Goal: Task Accomplishment & Management: Complete application form

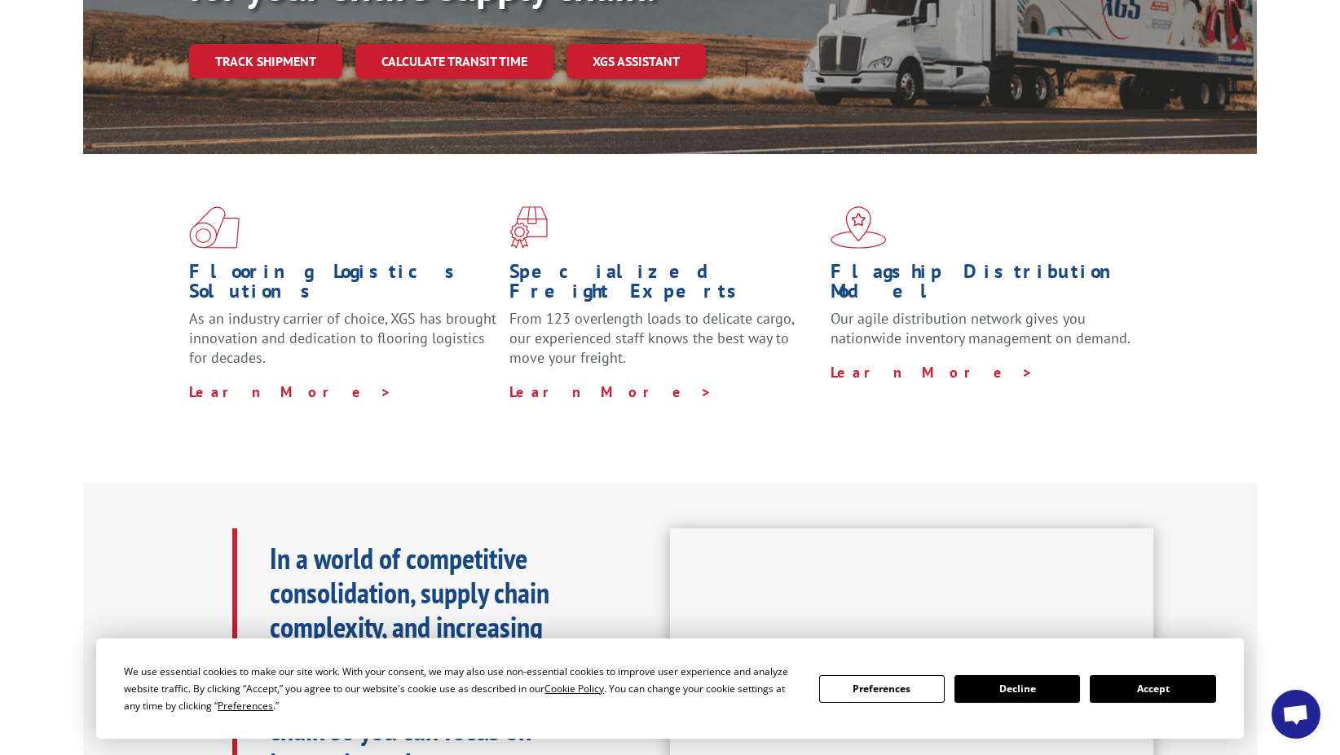
scroll to position [408, 0]
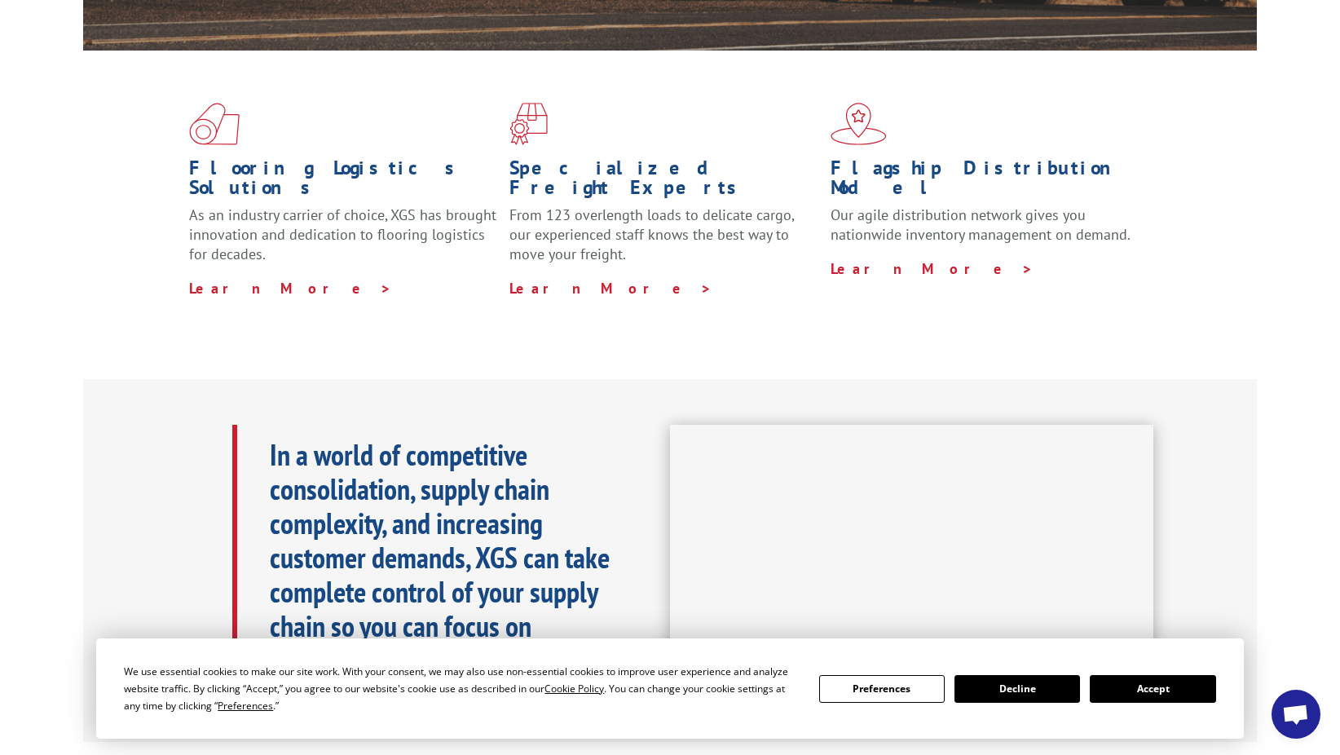
click at [1162, 692] on button "Accept" at bounding box center [1153, 689] width 126 height 28
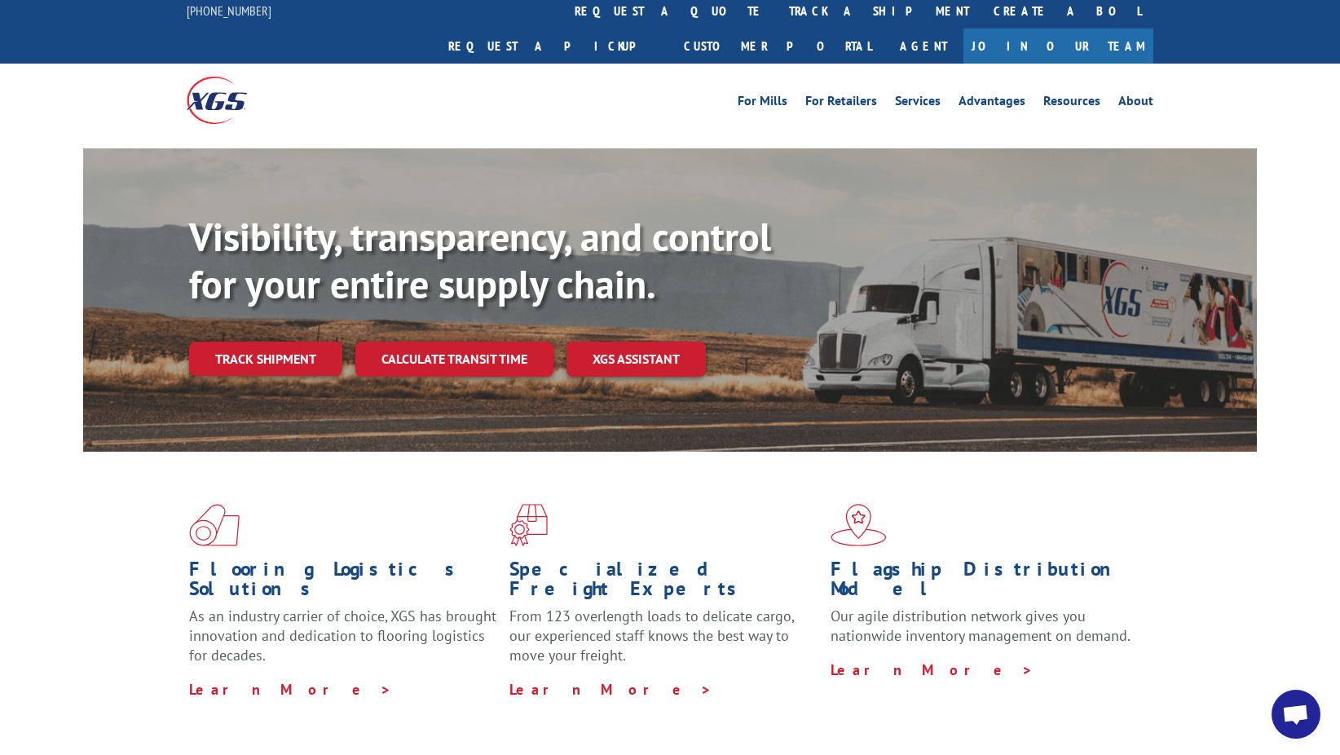
scroll to position [0, 0]
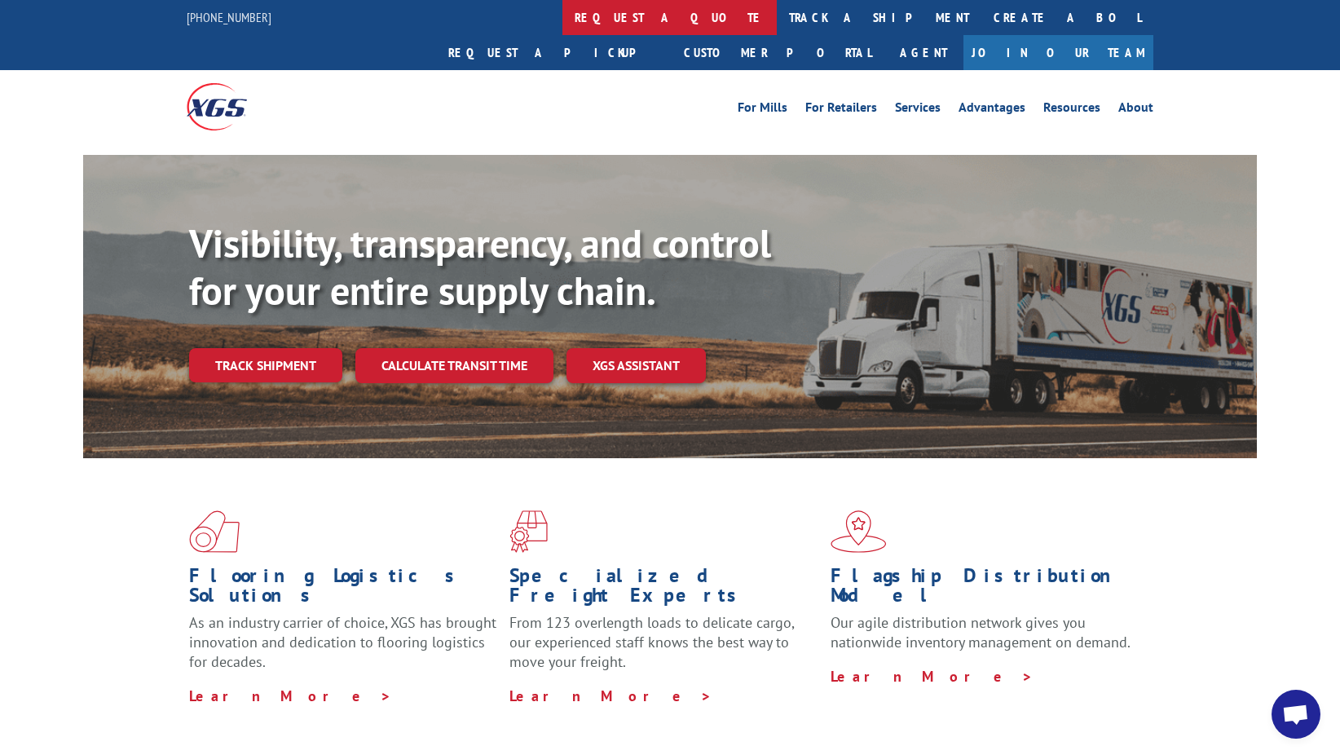
click at [562, 23] on link "request a quote" at bounding box center [669, 17] width 214 height 35
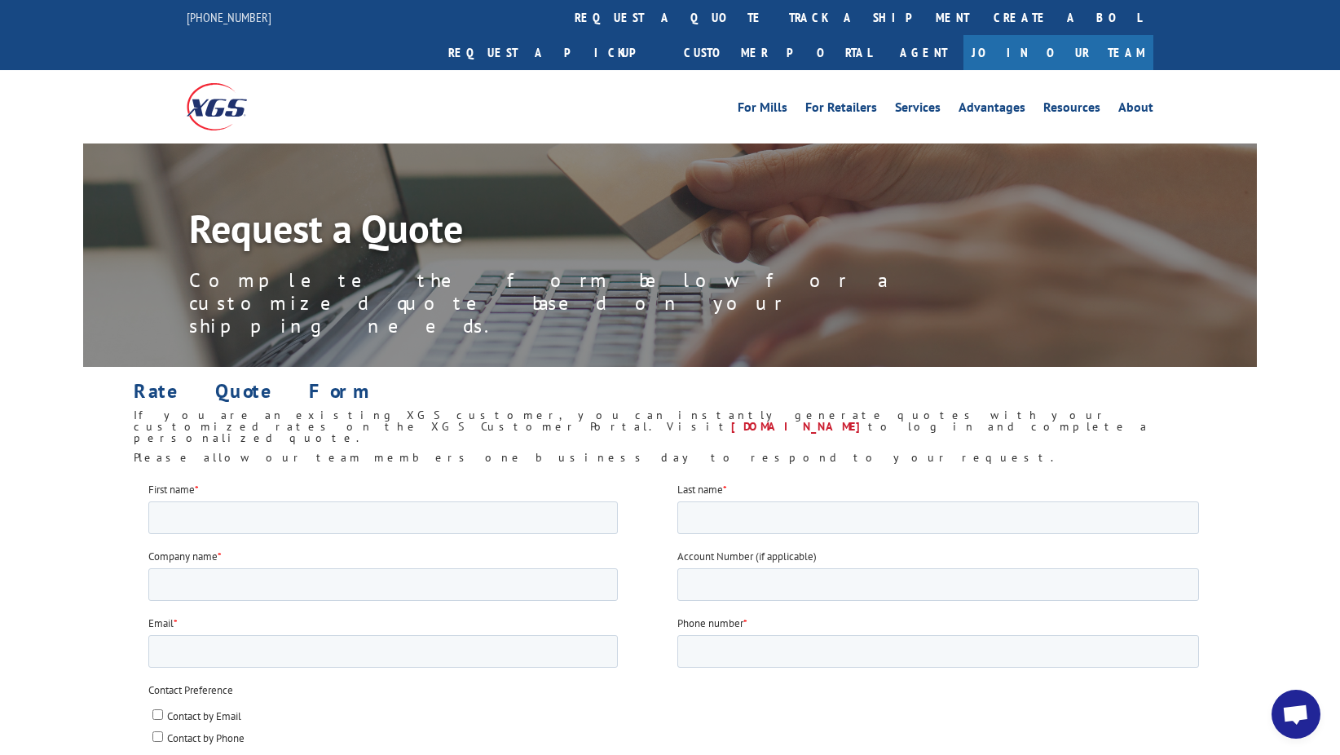
click at [267, 494] on label "First name *" at bounding box center [412, 489] width 529 height 16
click at [267, 500] on input "First name *" at bounding box center [383, 516] width 470 height 33
click at [262, 517] on input "First name *" at bounding box center [383, 516] width 470 height 33
type input "Andrew"
click at [834, 509] on input "Last name *" at bounding box center [938, 516] width 522 height 33
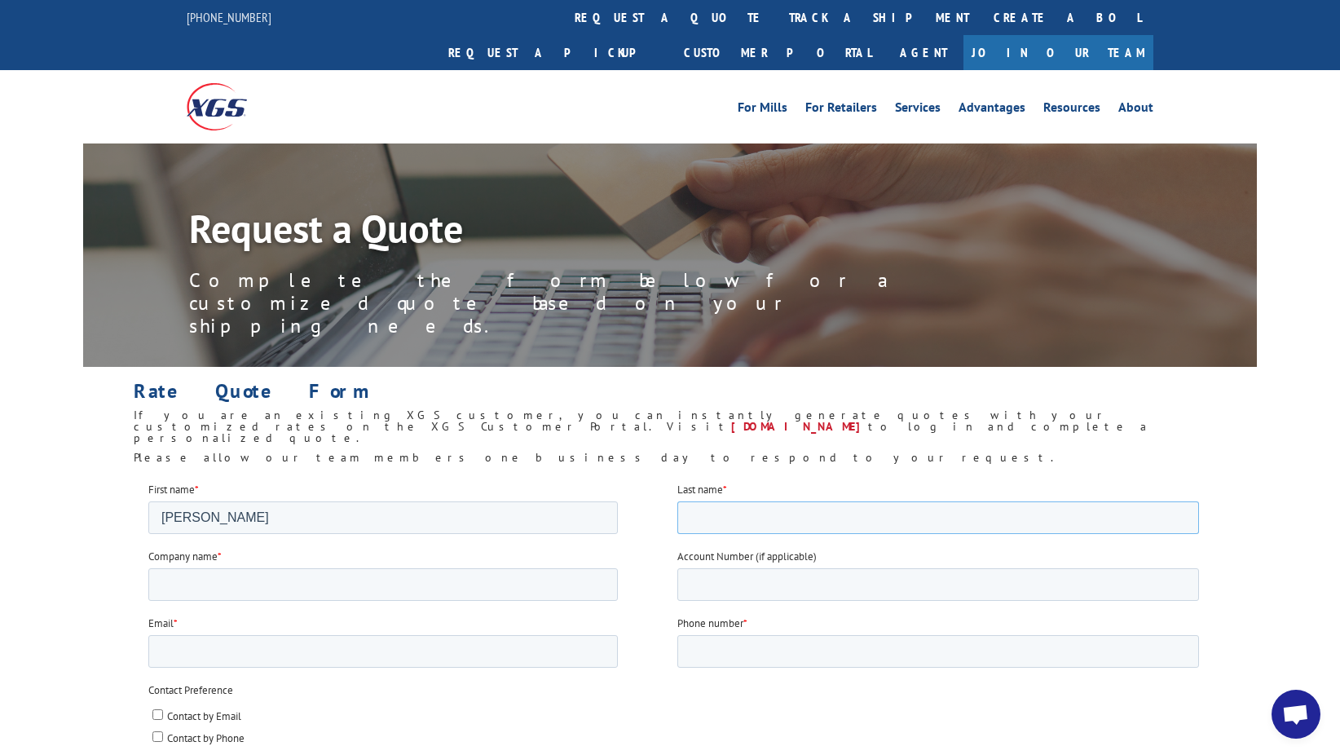
type input "Bisceglia"
click at [364, 587] on input "Company name *" at bounding box center [383, 583] width 470 height 33
type input "Floor Solutions LLC"
drag, startPoint x: 738, startPoint y: 579, endPoint x: 743, endPoint y: 560, distance: 19.4
click at [743, 562] on div "Account Number (if applicable)" at bounding box center [941, 574] width 529 height 52
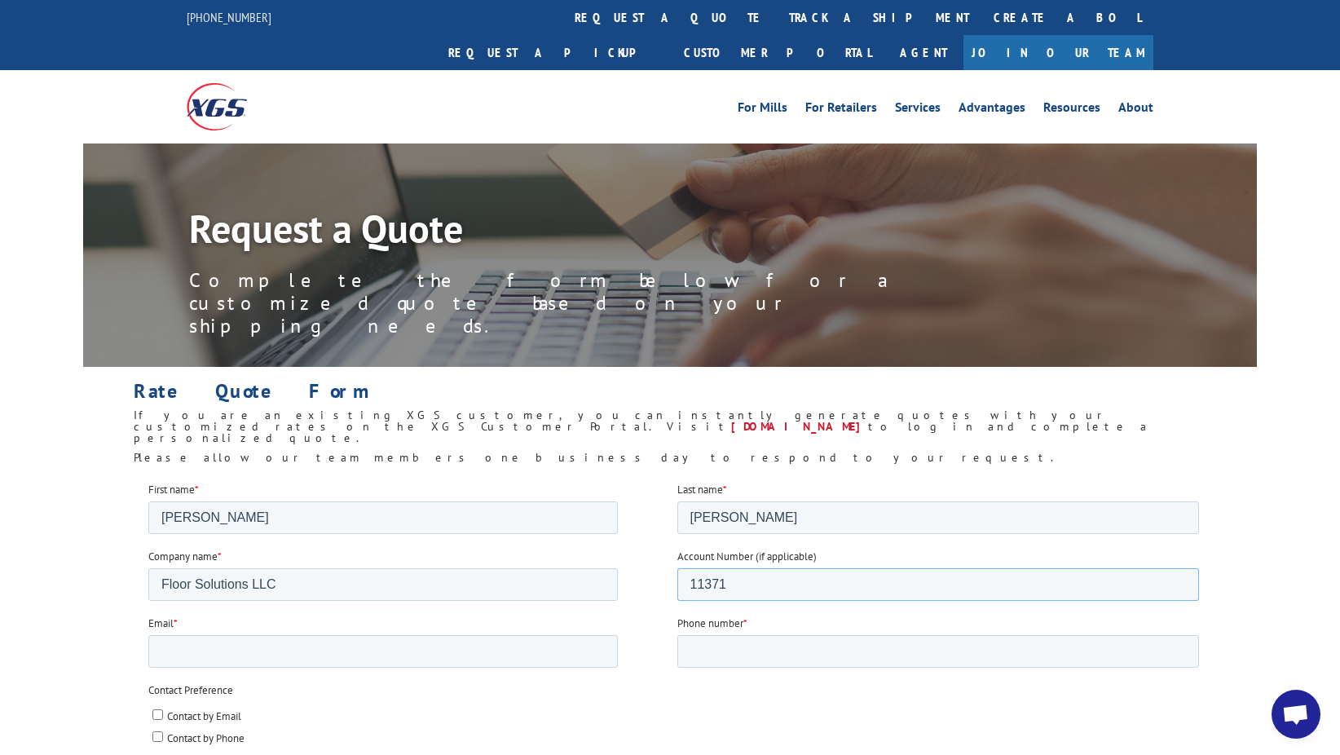
type input "11371"
click at [770, 659] on input "Phone number *" at bounding box center [938, 650] width 522 height 33
type input "15032952070"
click at [393, 646] on input "Email *" at bounding box center [383, 650] width 470 height 33
type input "andrewb@floorsol.com"
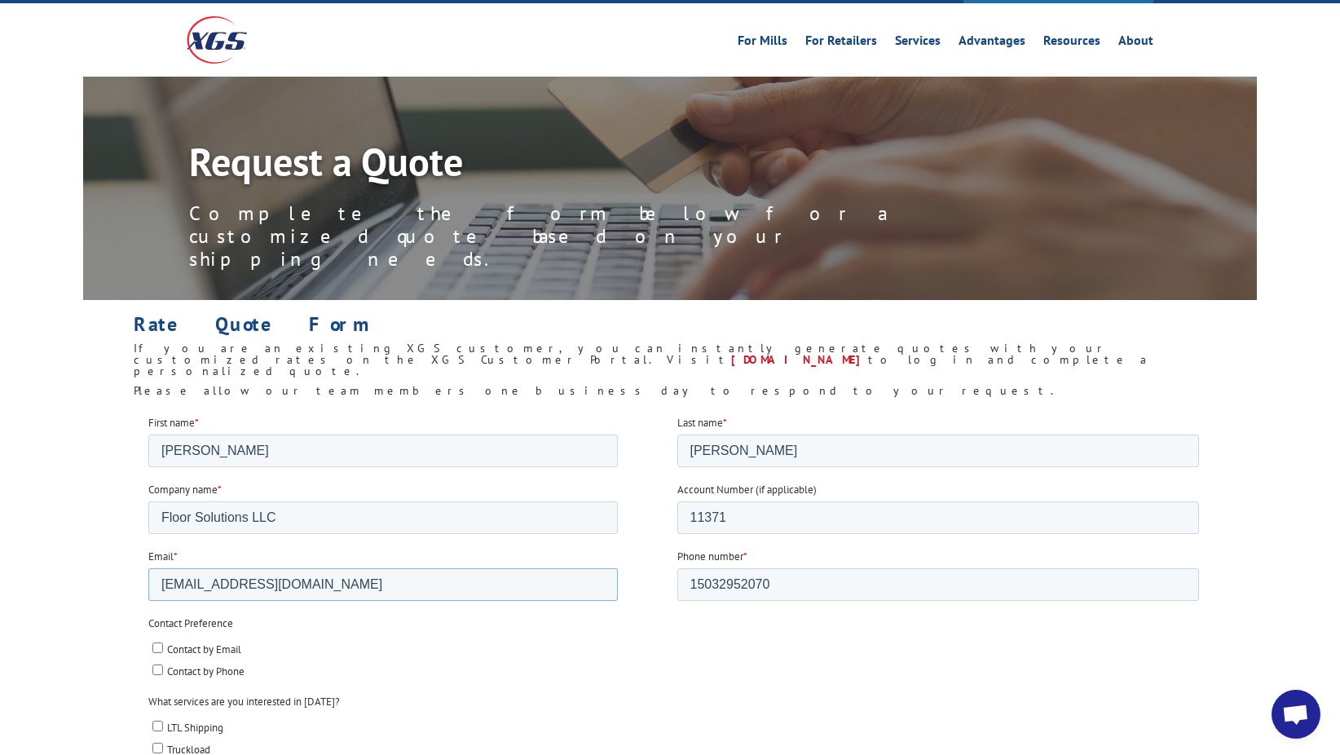
scroll to position [136, 0]
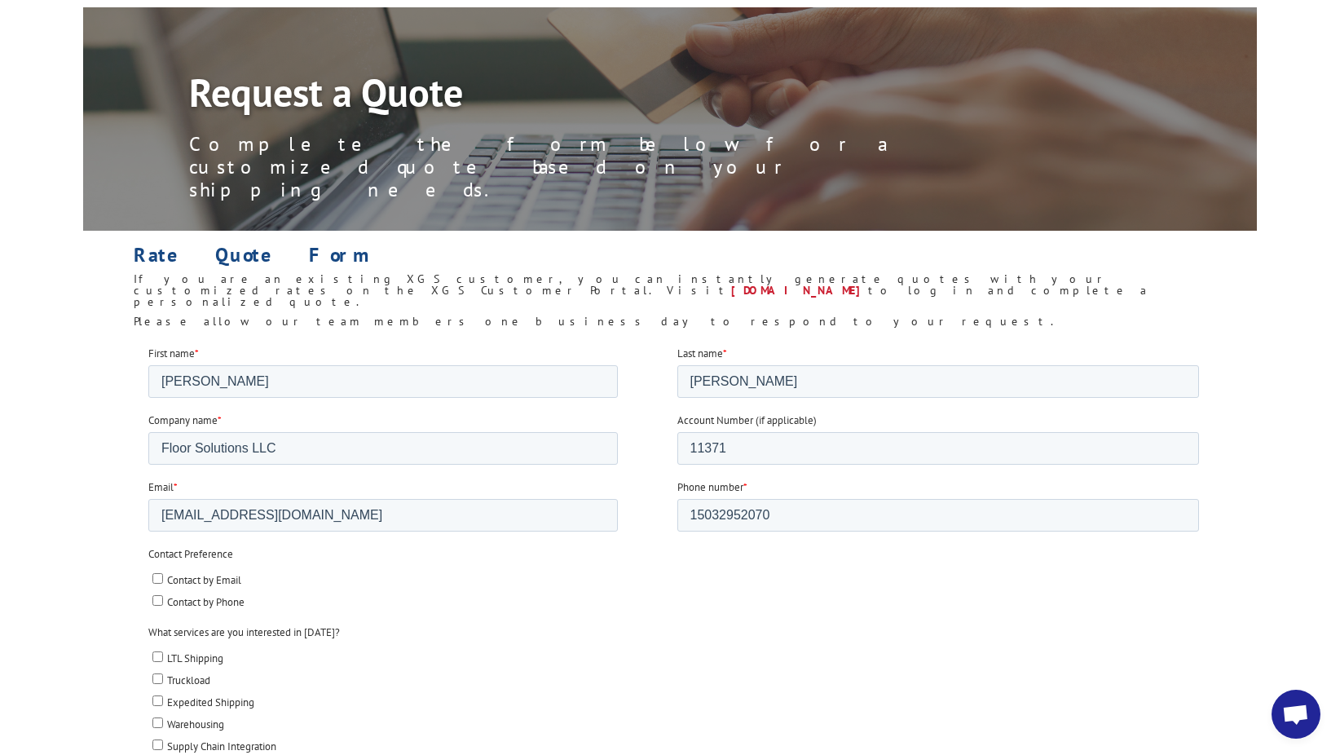
click at [156, 580] on input "Contact by Email" at bounding box center [157, 577] width 11 height 11
checkbox input "true"
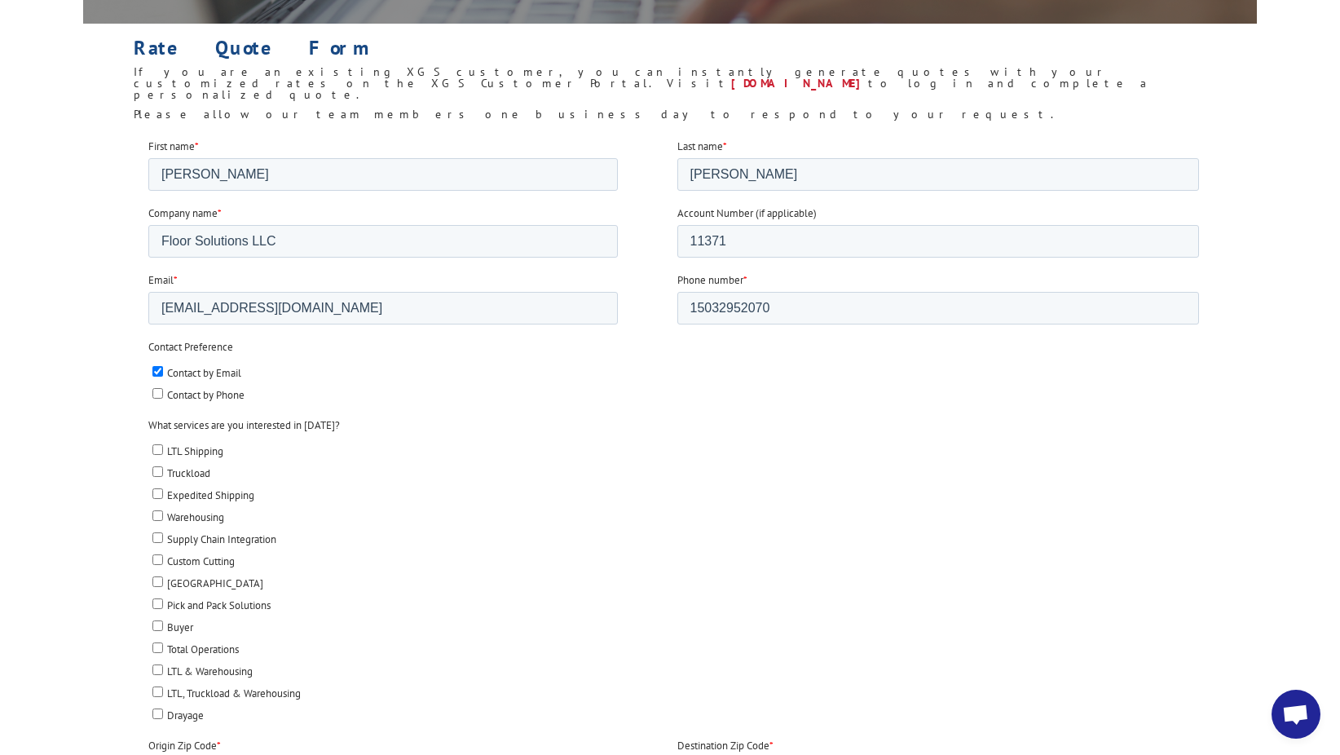
scroll to position [408, 0]
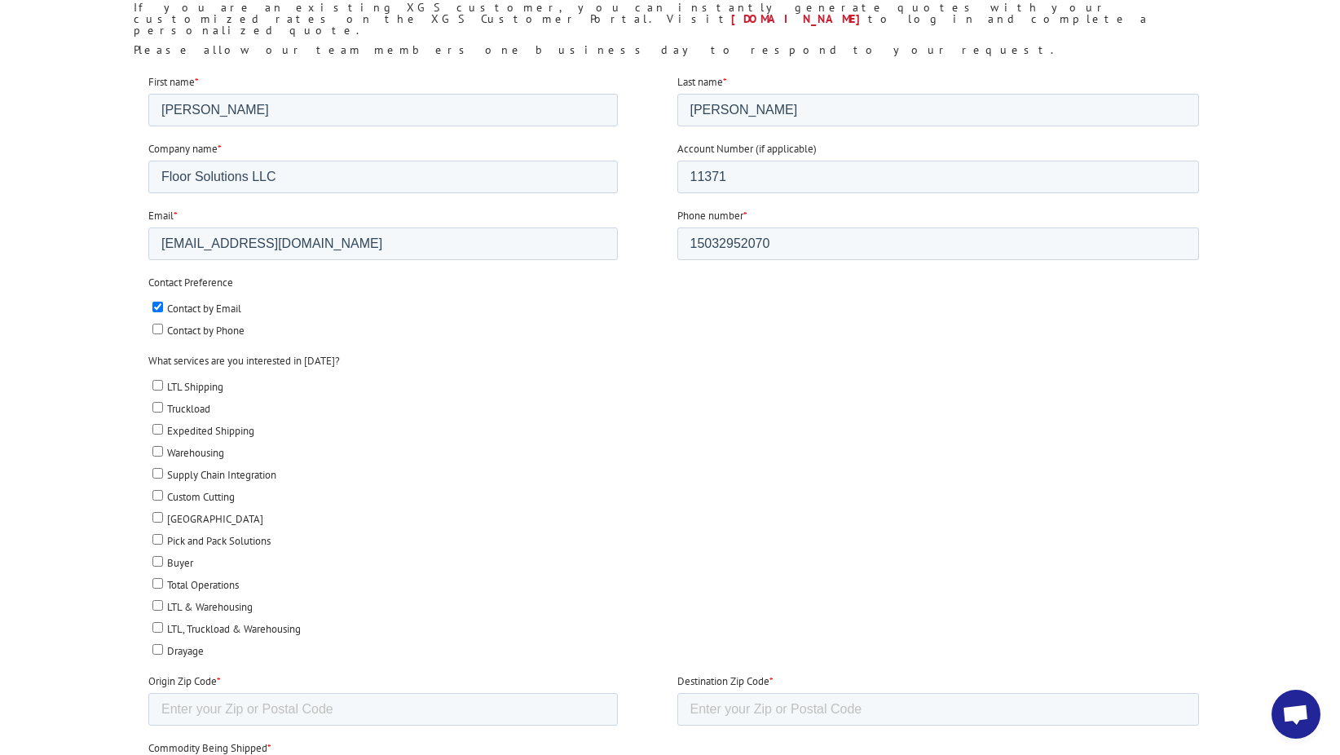
click at [156, 383] on input "LTL Shipping" at bounding box center [157, 384] width 11 height 11
checkbox input "true"
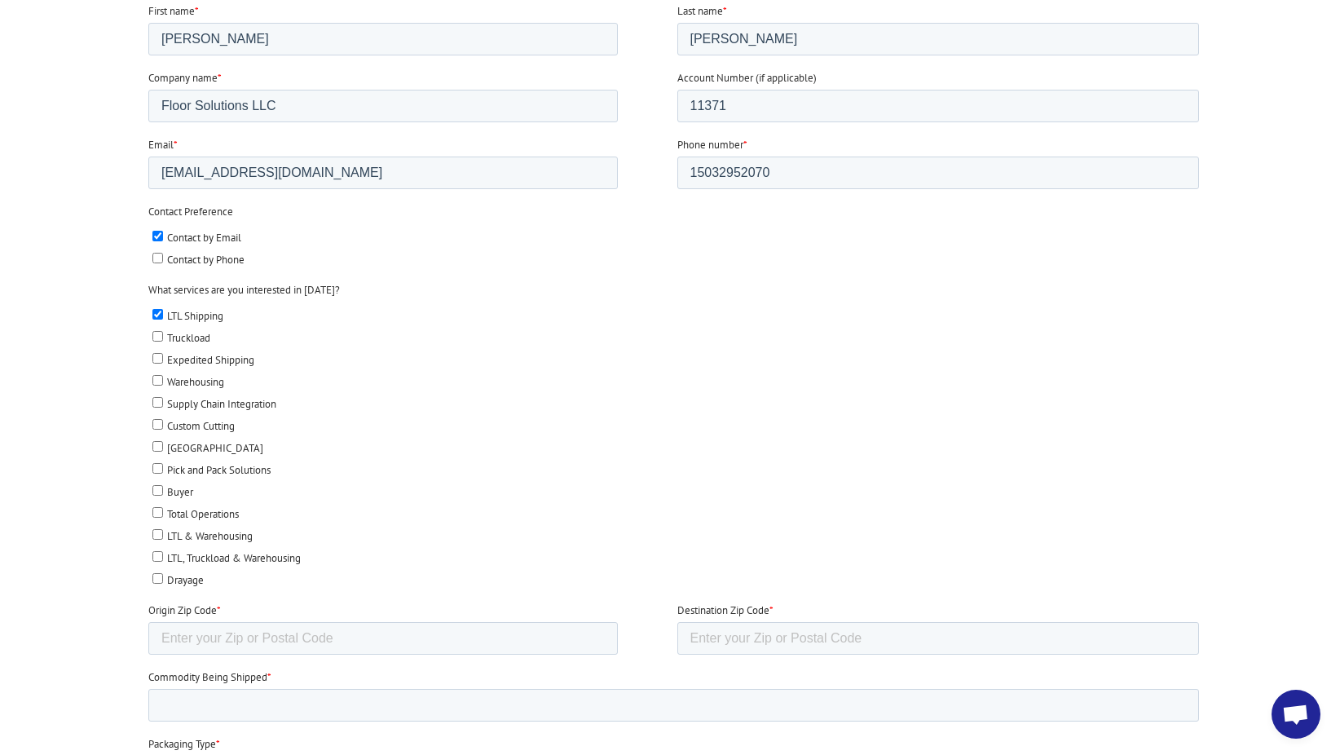
scroll to position [544, 0]
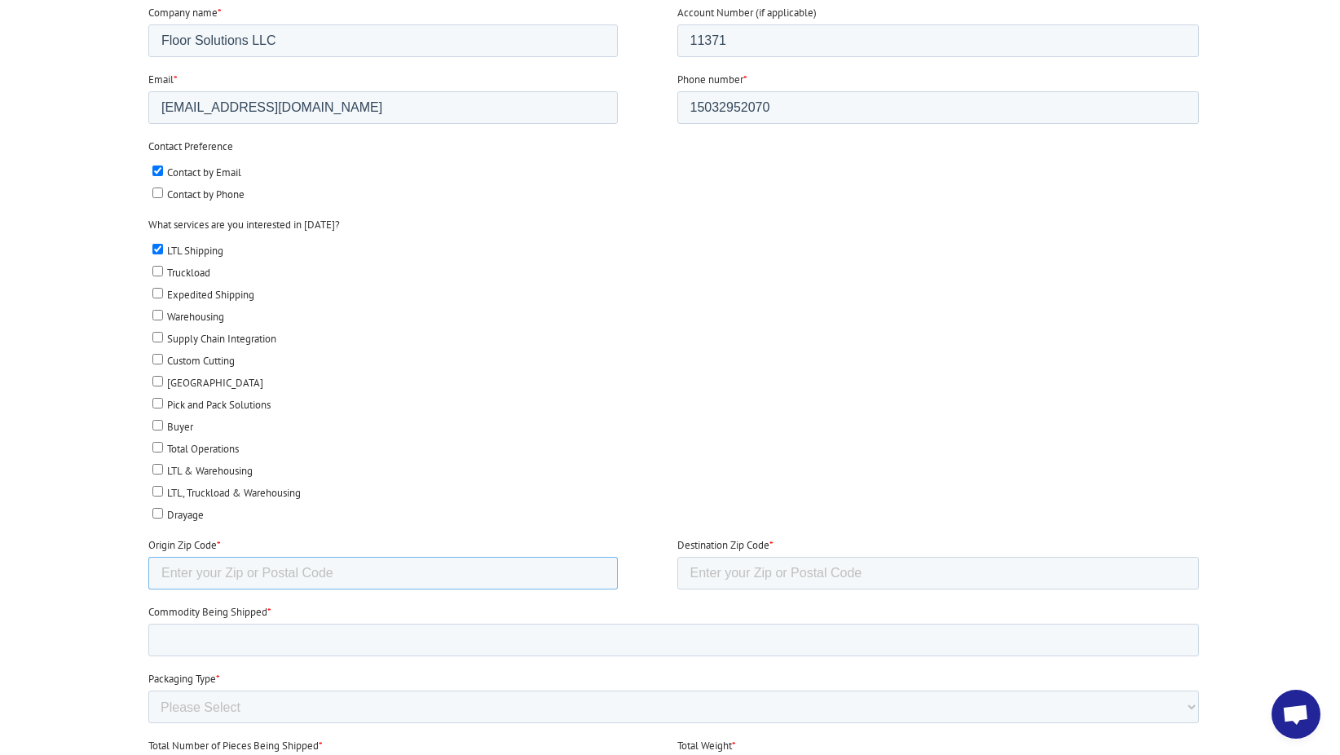
click at [232, 582] on input "Origin Zip Code *" at bounding box center [383, 573] width 470 height 33
click at [752, 562] on input "Destination Zip Code *" at bounding box center [938, 573] width 522 height 33
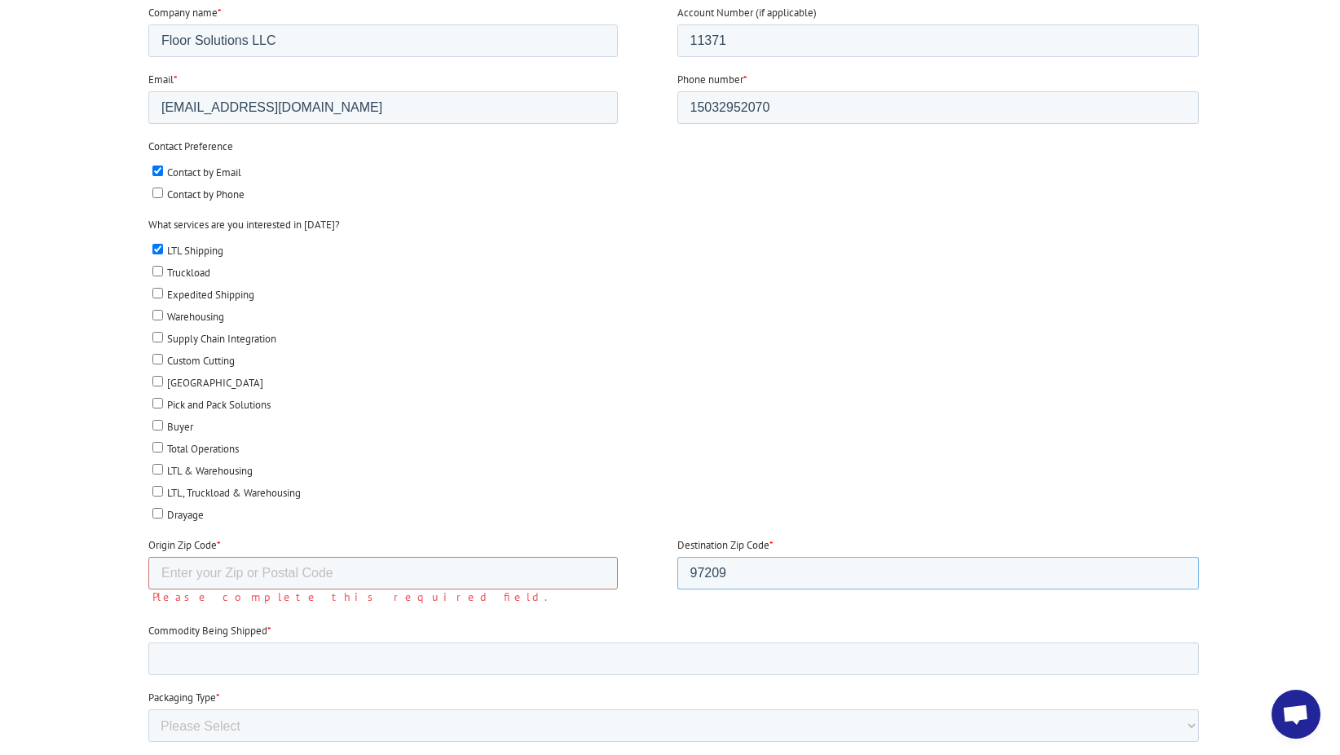
type input "97209"
click at [315, 575] on input "Origin Zip Code *" at bounding box center [383, 573] width 470 height 33
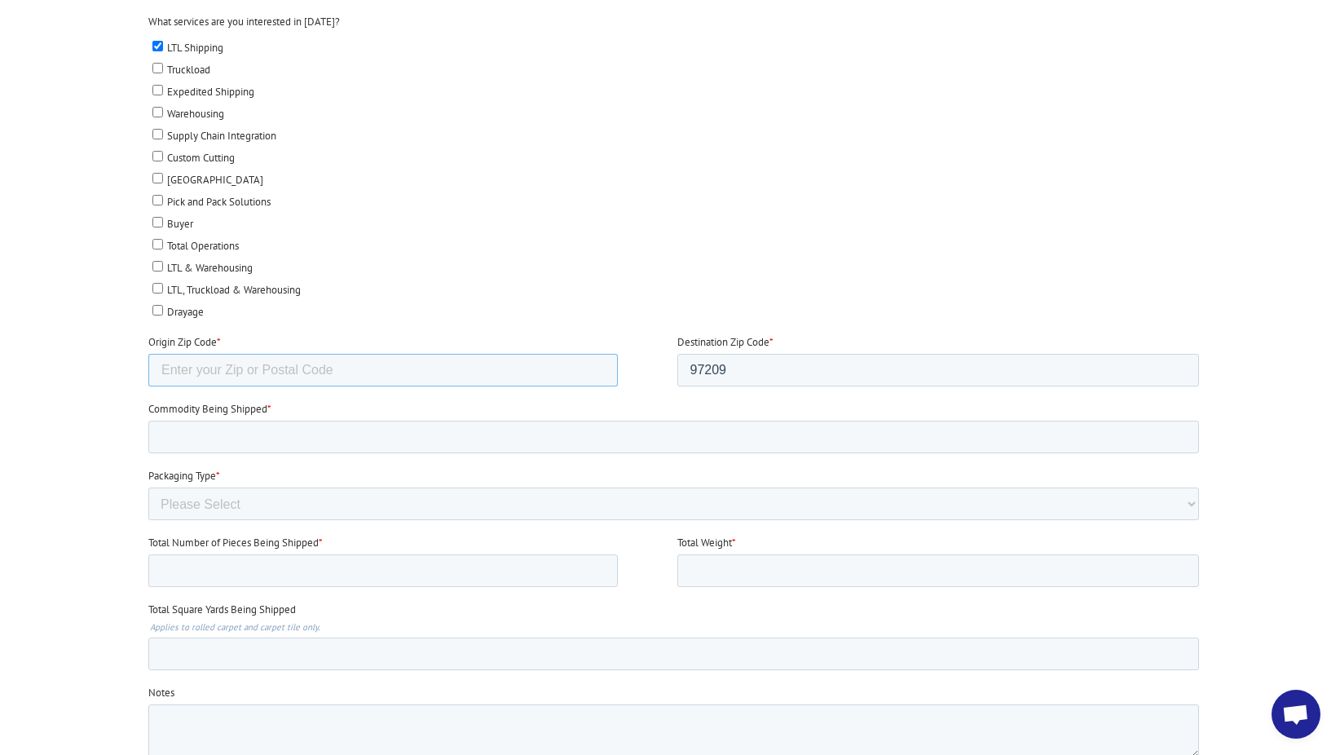
scroll to position [815, 0]
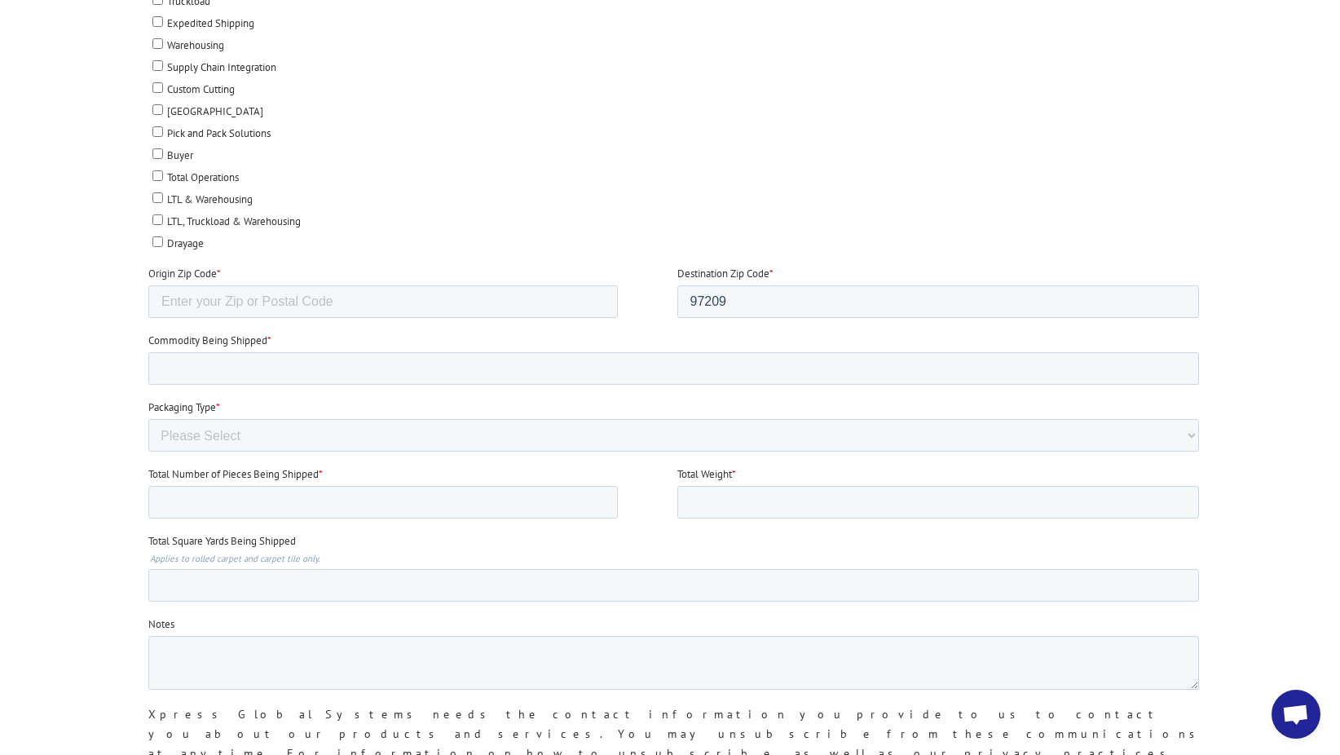
click at [258, 417] on div "Packaging Type * Please Select Rolled Goods Palletized" at bounding box center [676, 425] width 1057 height 52
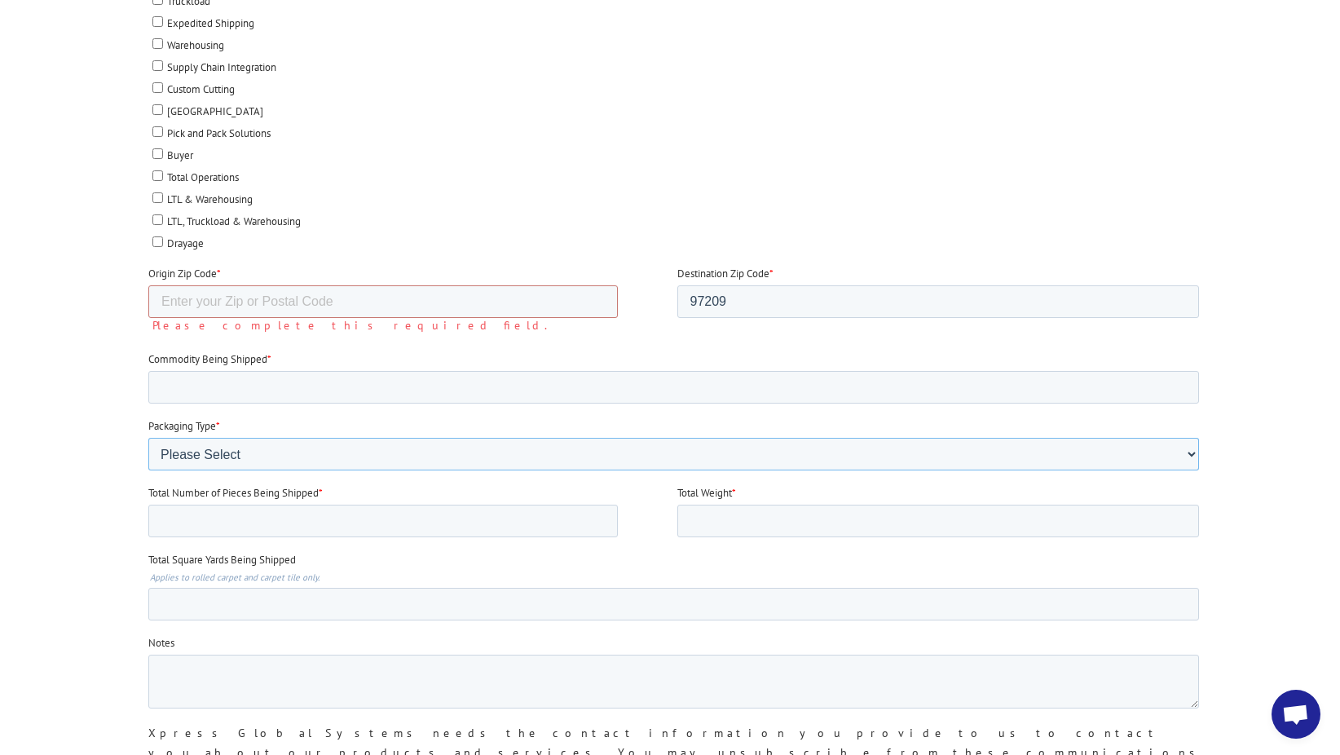
click at [254, 443] on select "Please Select Rolled Goods Palletized" at bounding box center [673, 454] width 1051 height 33
select select "Pallets (40"x48")"
click at [148, 470] on select "Please Select Rolled Goods Palletized" at bounding box center [673, 454] width 1051 height 33
click at [749, 515] on input "Total Weight *" at bounding box center [938, 521] width 522 height 33
type input "500"
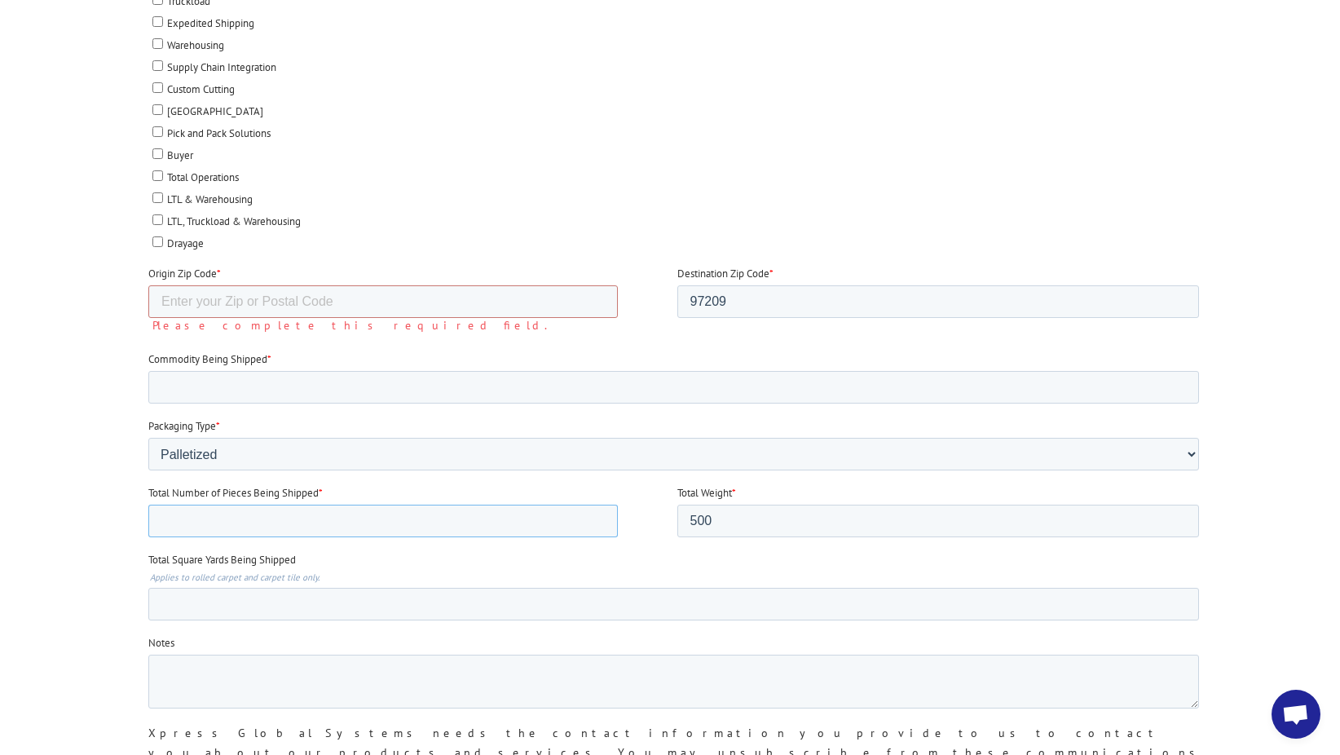
click at [259, 527] on input "Total Number of Pieces Being Shipped *" at bounding box center [383, 521] width 470 height 33
click at [504, 729] on form "First name * Andrew Last name * Bisceglia Company name * Floor Solutions LLC Ac…" at bounding box center [676, 272] width 1057 height 1210
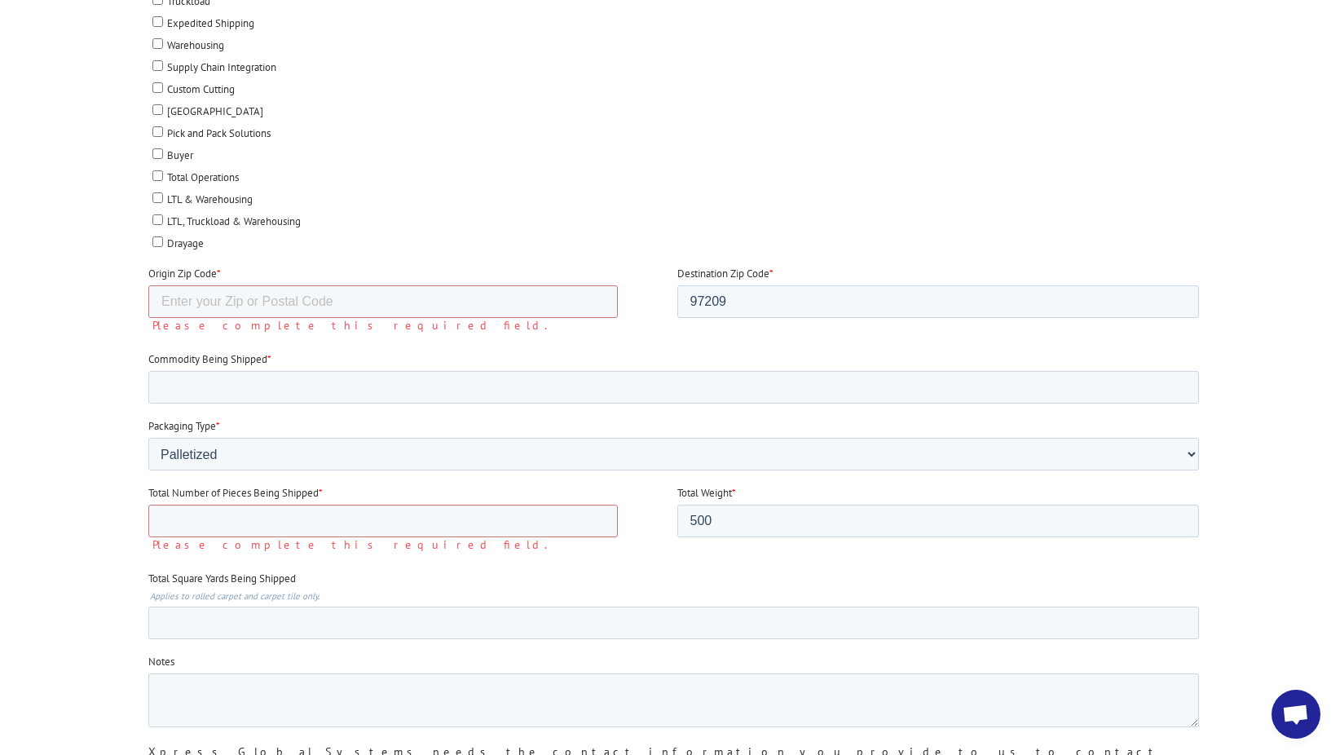
click at [9, 442] on div at bounding box center [670, 261] width 1340 height 1191
click at [351, 289] on input "Origin Zip Code *" at bounding box center [383, 301] width 470 height 33
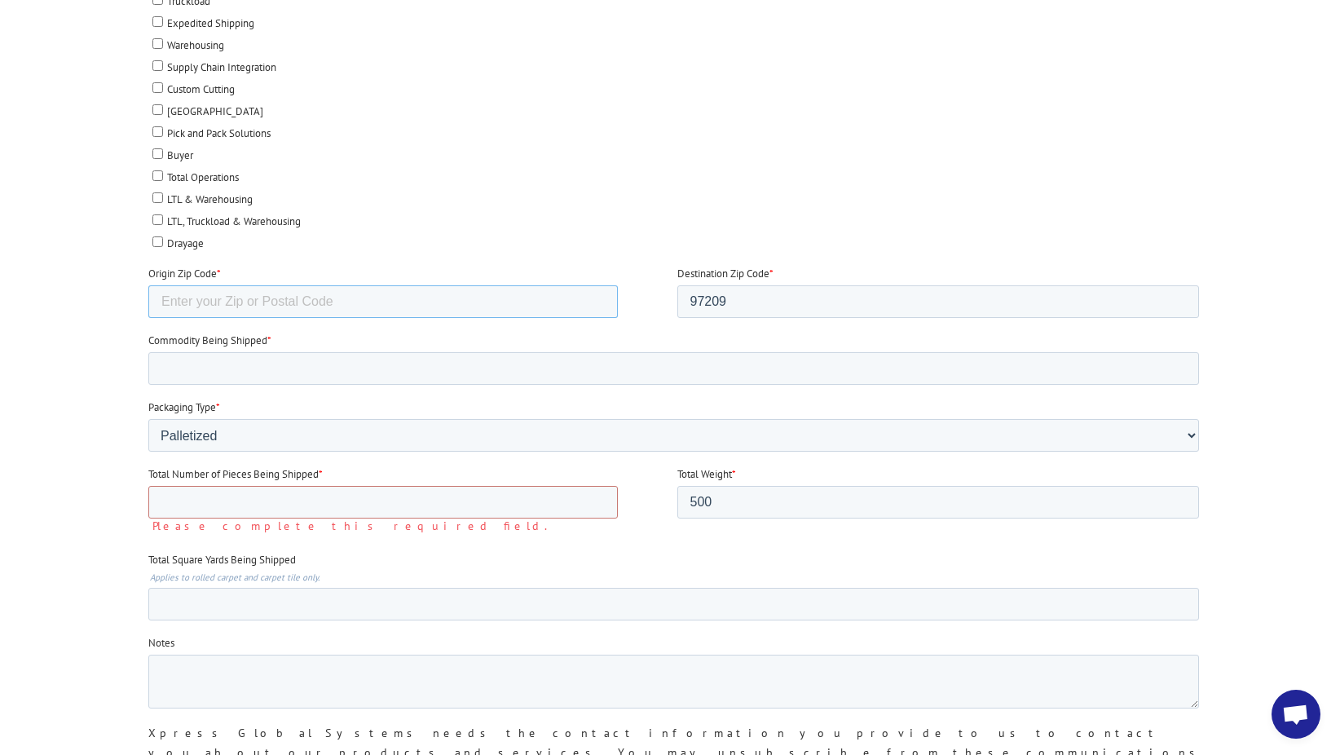
paste input "03053"
type input "03053"
click at [752, 354] on input "Commodity Being Shipped *" at bounding box center [673, 368] width 1051 height 33
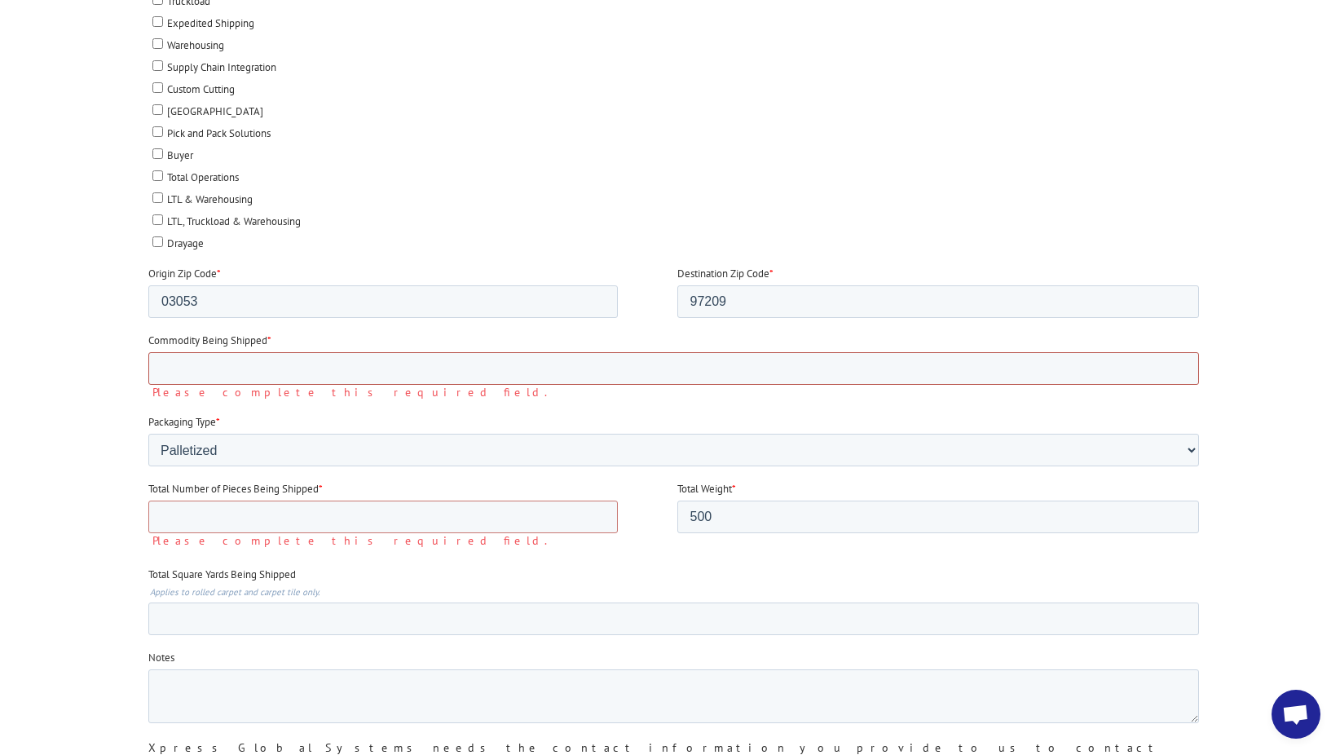
click at [536, 352] on input "Commodity Being Shipped *" at bounding box center [673, 368] width 1051 height 33
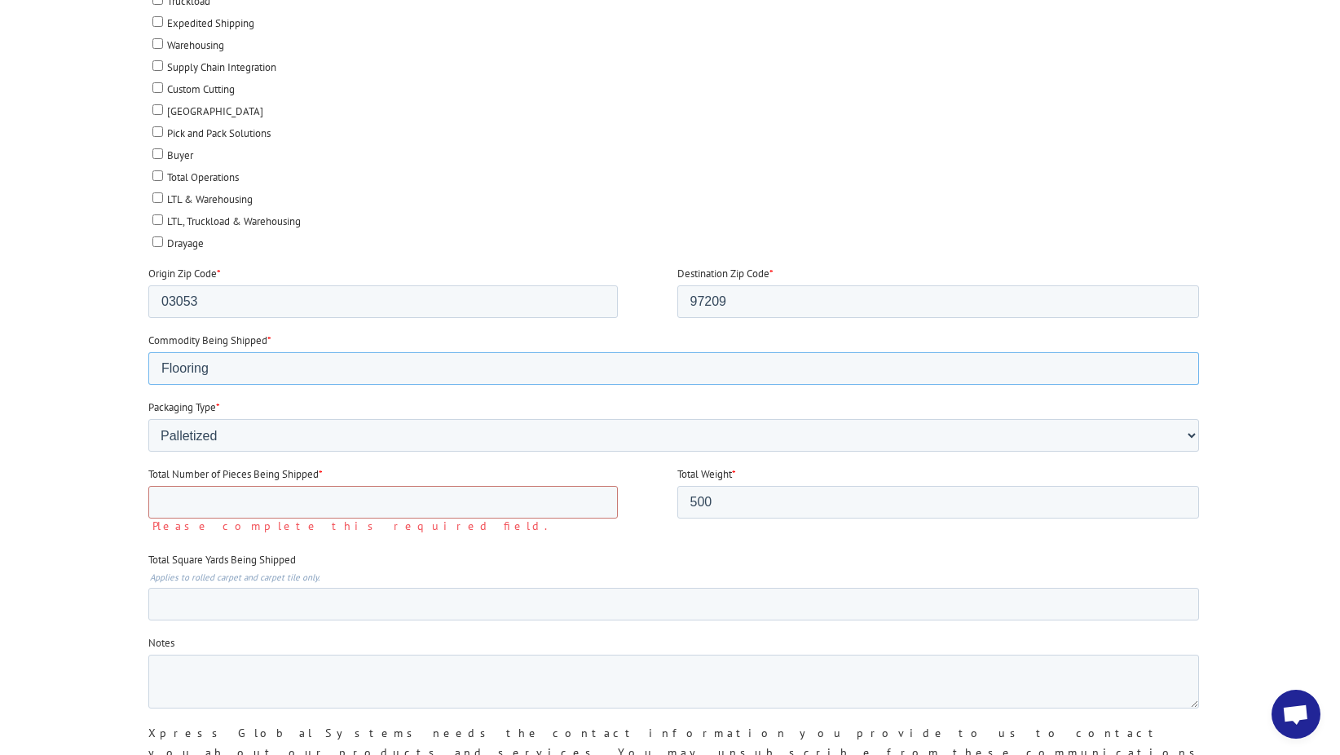
type input "Flooring"
click at [446, 473] on label "Total Number of Pieces Being Shipped *" at bounding box center [412, 474] width 529 height 16
click at [446, 486] on input "Total Number of Pieces Being Shipped *" at bounding box center [383, 502] width 470 height 33
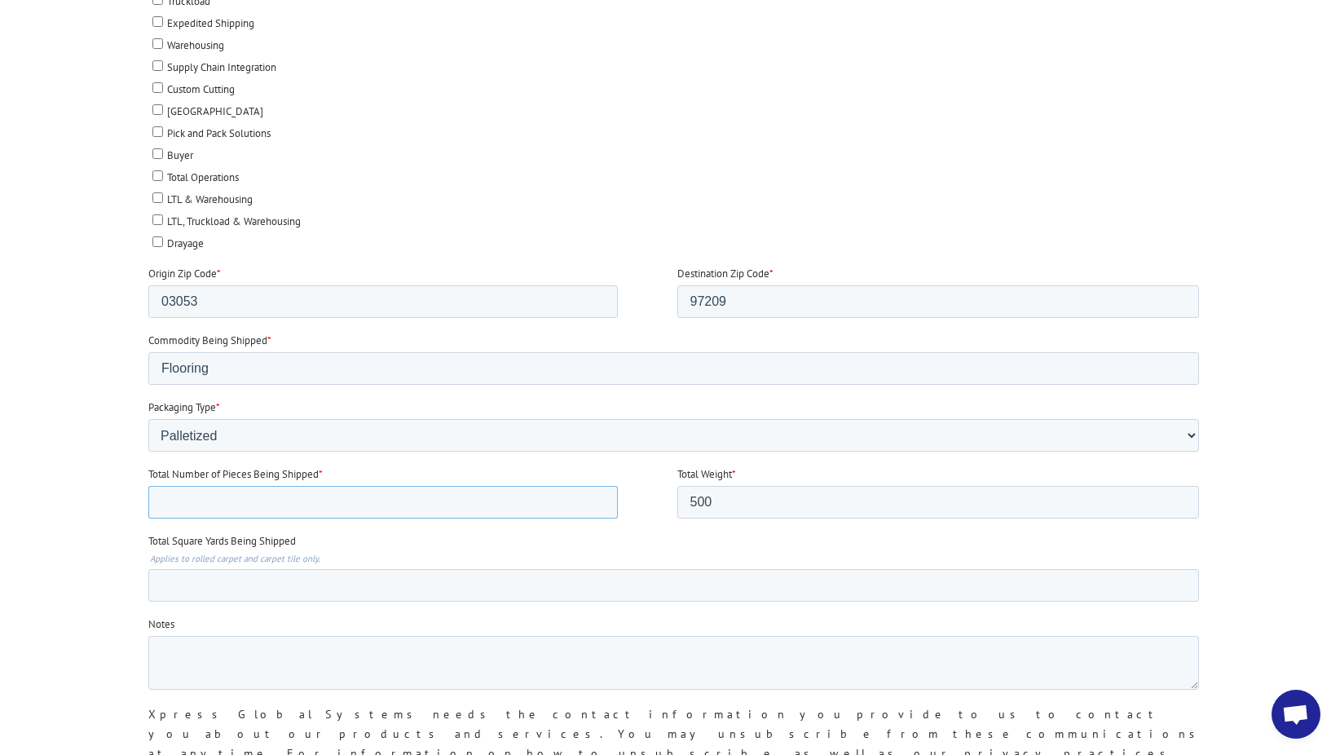
click at [268, 509] on input "Total Number of Pieces Being Shipped *" at bounding box center [383, 502] width 470 height 33
click at [170, 500] on input "Total Number of Pieces Being Shipped *" at bounding box center [383, 502] width 470 height 33
type input "1"
click at [752, 570] on input "Total Square Yards Being Shipped" at bounding box center [673, 585] width 1051 height 33
click at [194, 665] on textarea "Notes" at bounding box center [673, 663] width 1051 height 54
